Goal: Find specific page/section: Find specific page/section

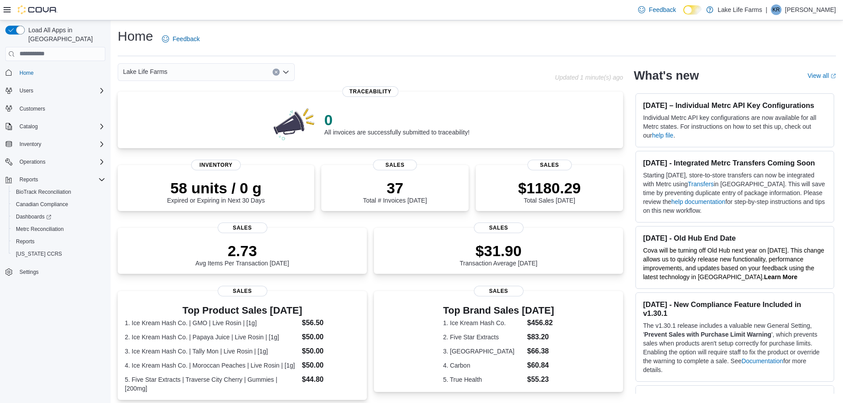
click at [28, 70] on button "Home" at bounding box center [55, 72] width 107 height 13
